Goal: Navigation & Orientation: Find specific page/section

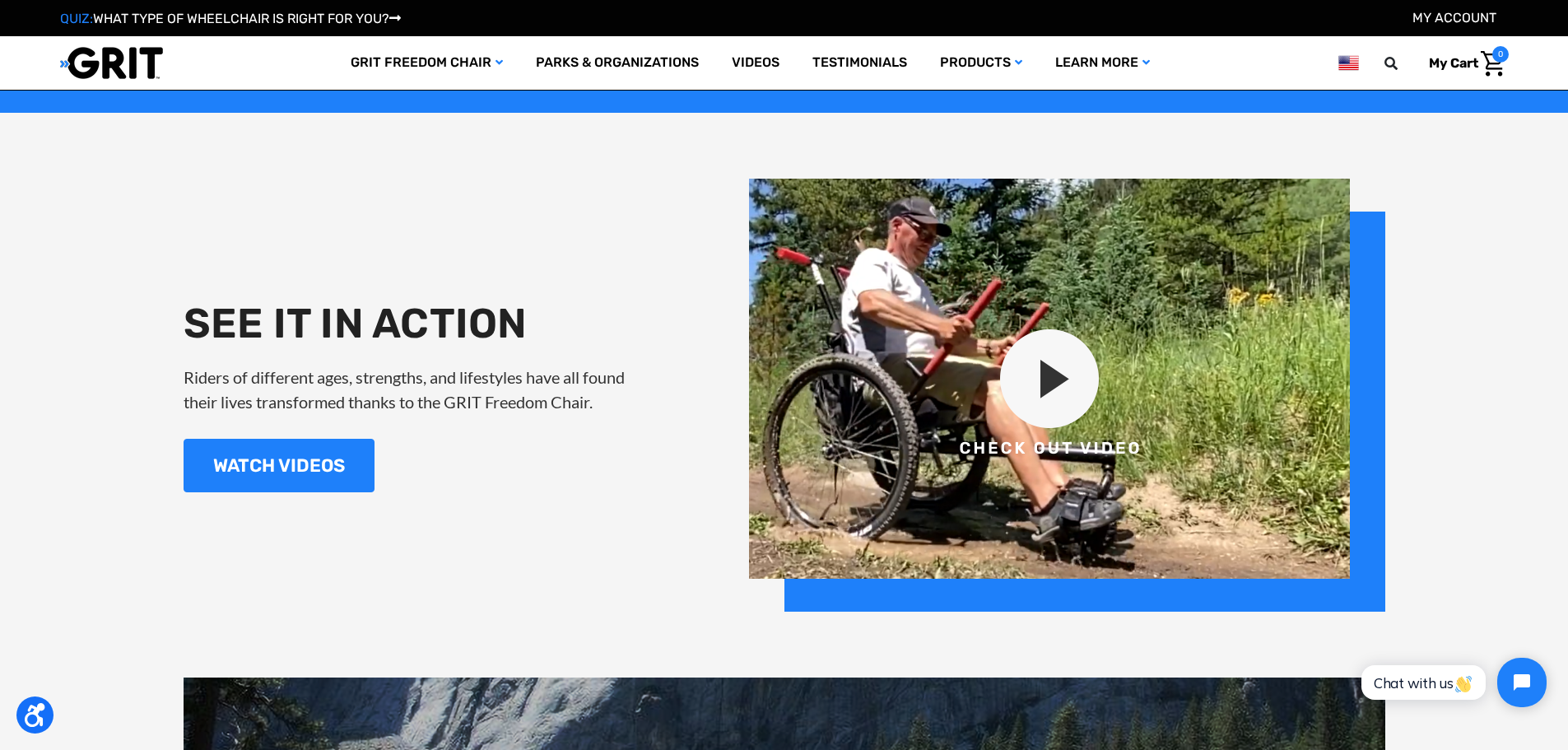
scroll to position [1975, 0]
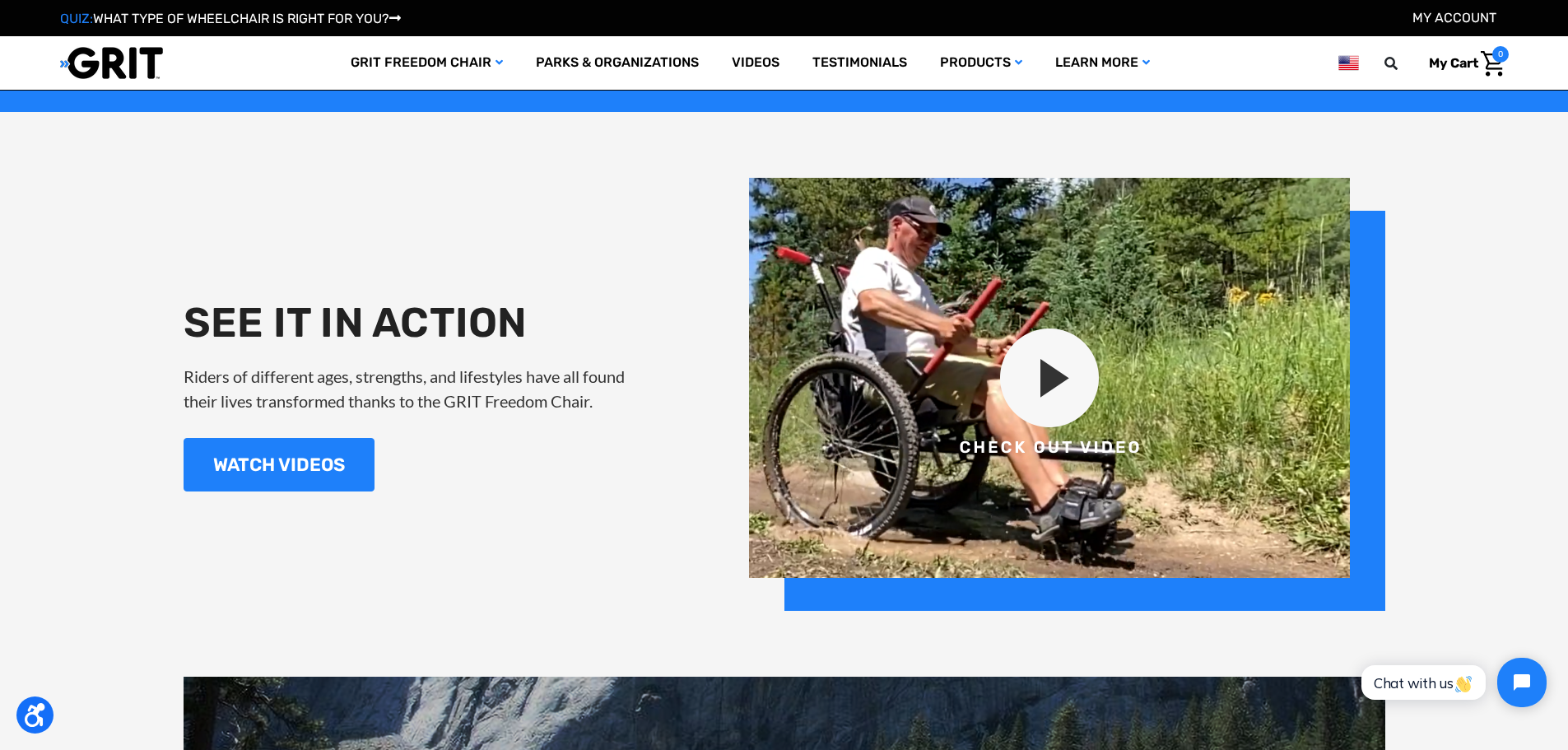
click at [1050, 346] on img at bounding box center [1067, 393] width 636 height 433
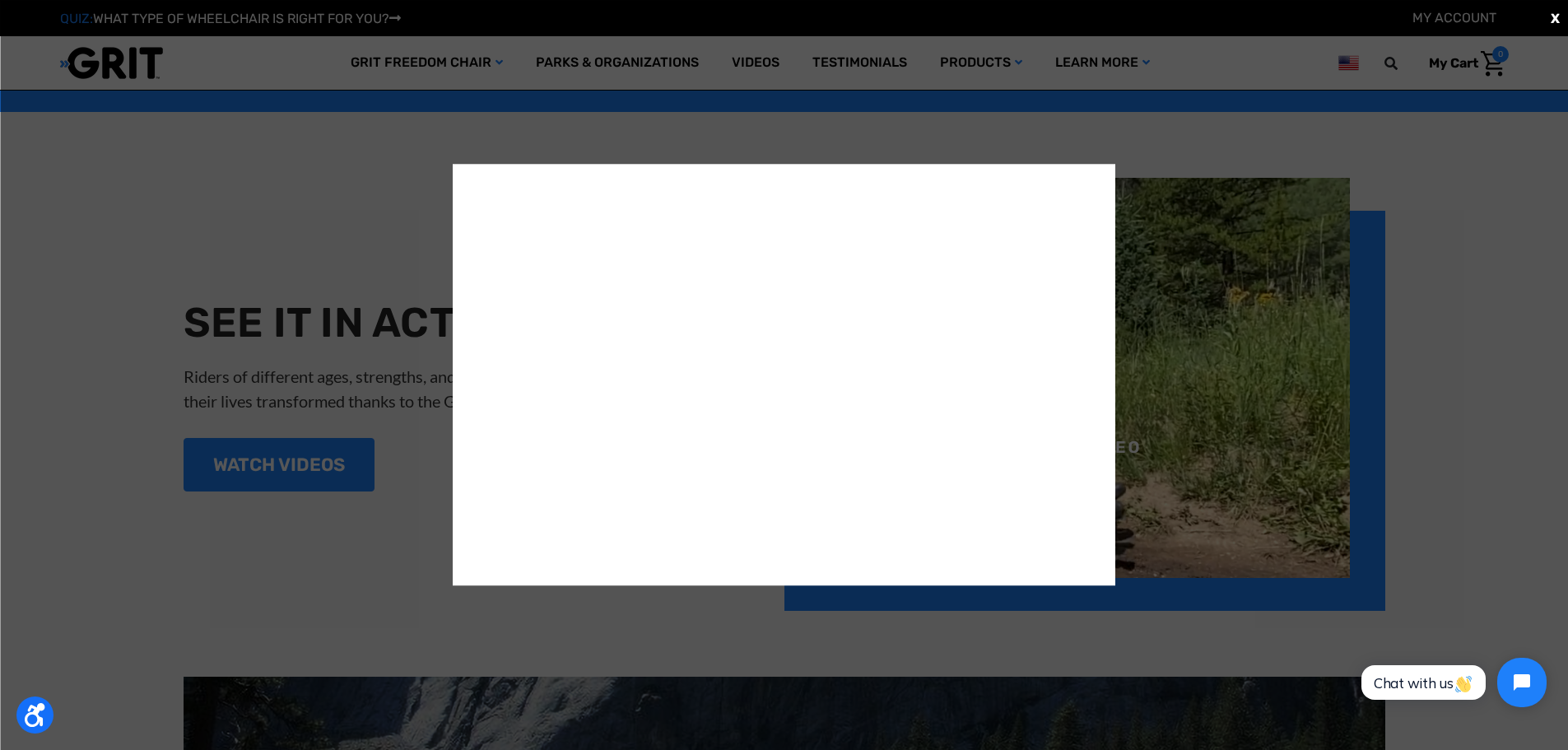
click at [1449, 363] on div "X" at bounding box center [784, 375] width 1568 height 750
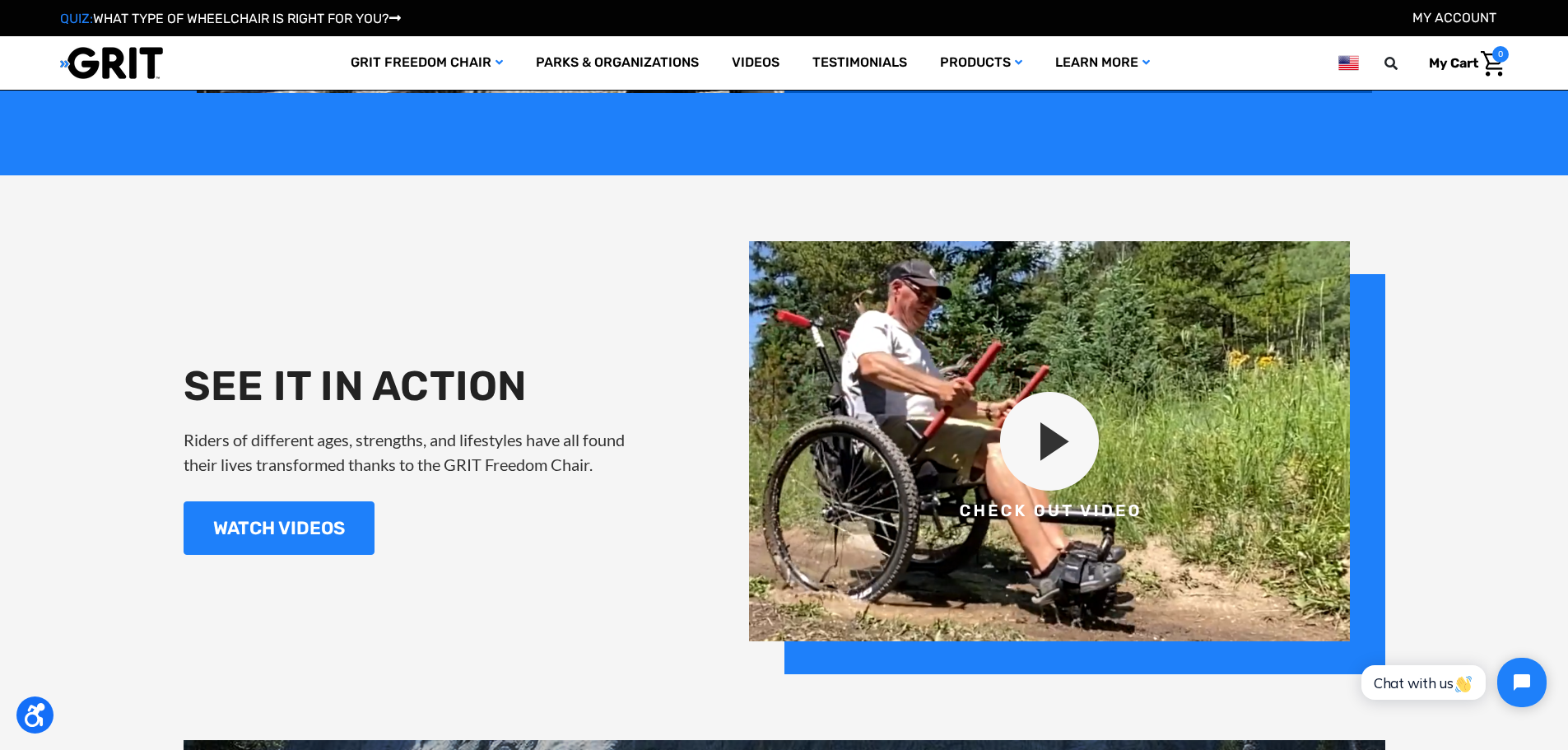
scroll to position [1646, 0]
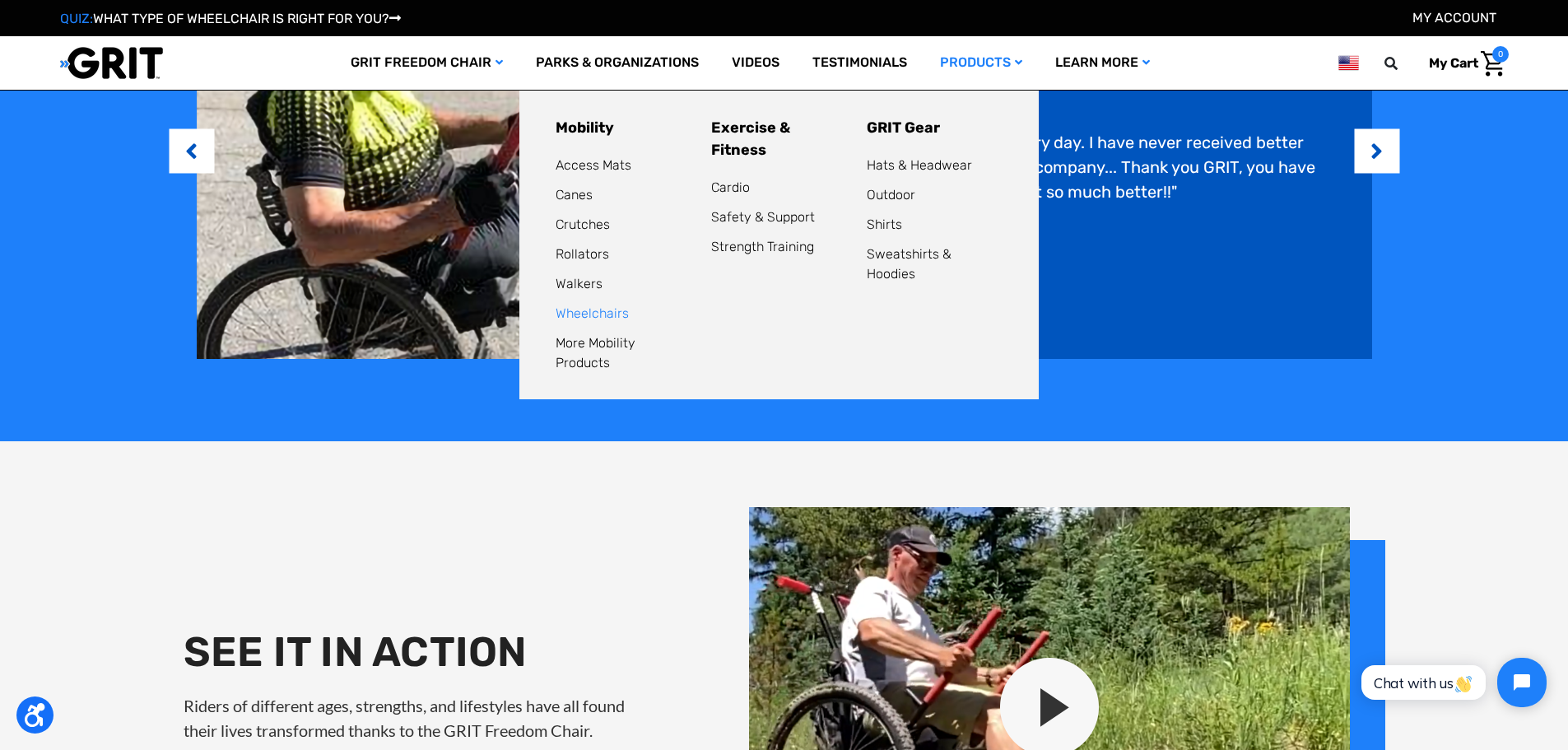
click at [593, 312] on link "Wheelchairs" at bounding box center [592, 313] width 73 height 15
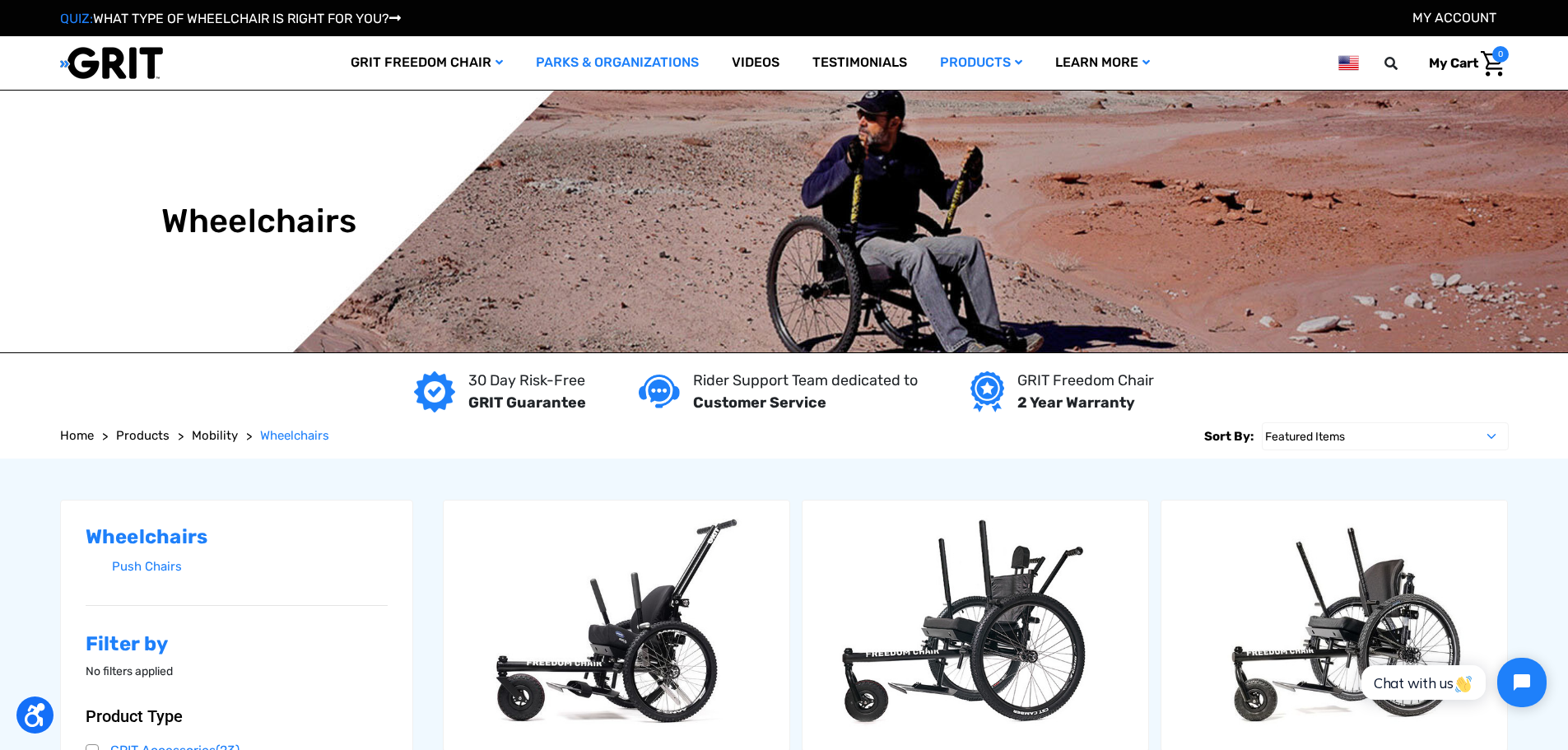
click at [601, 57] on link "Parks & Organizations" at bounding box center [618, 63] width 196 height 53
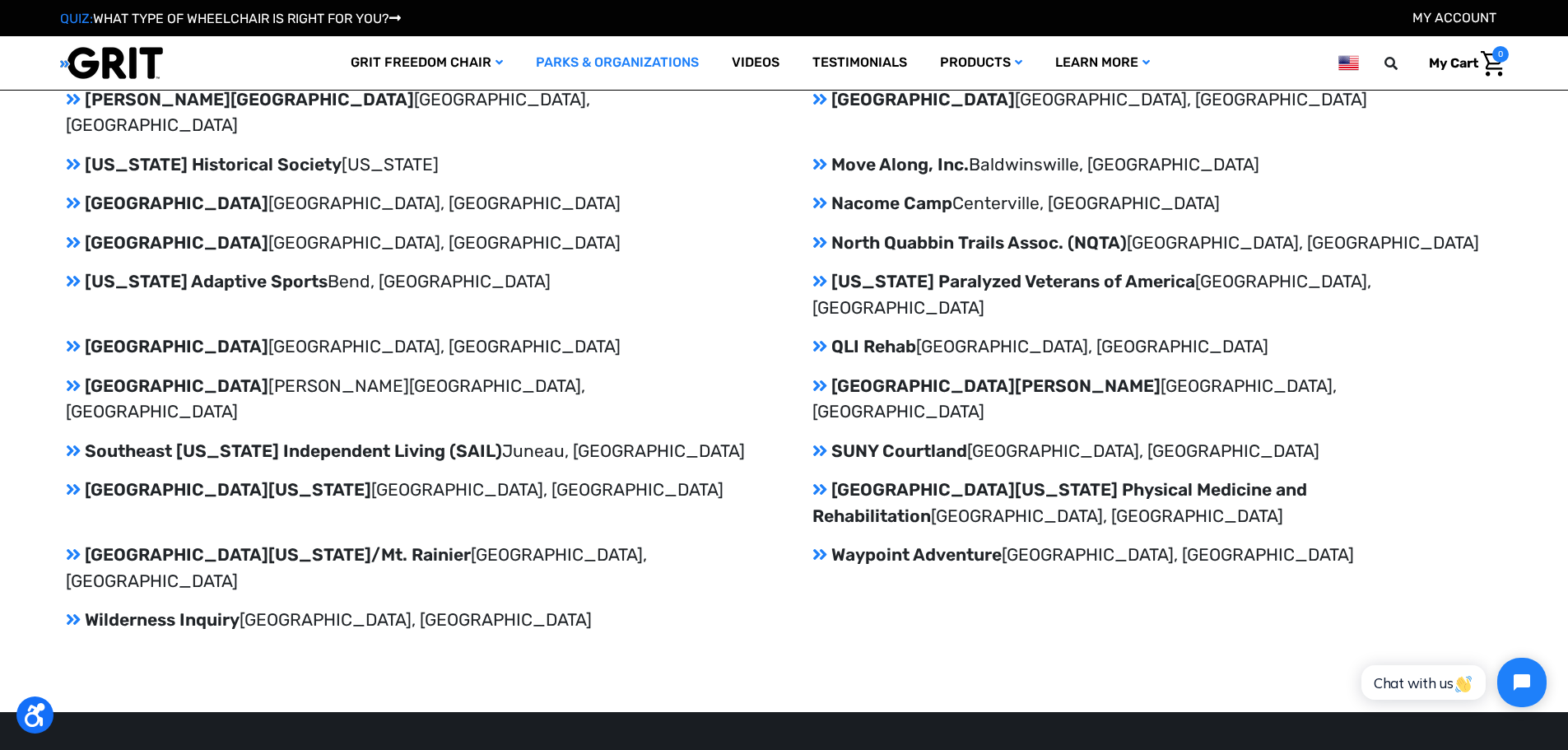
scroll to position [2881, 0]
